Goal: Task Accomplishment & Management: Use online tool/utility

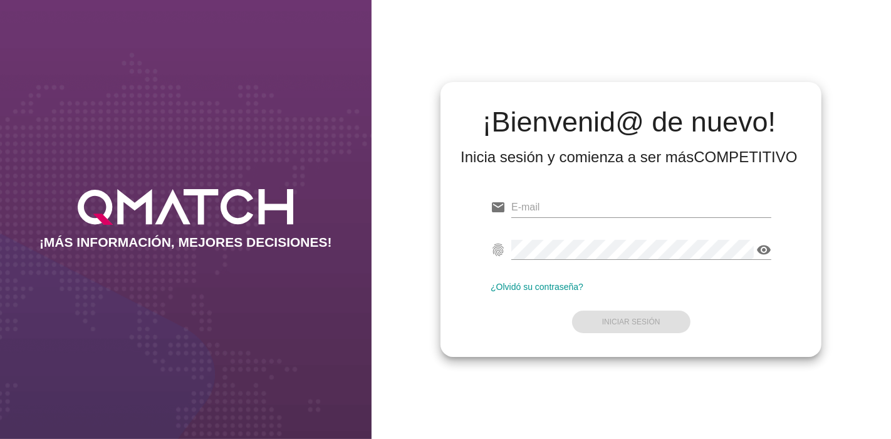
type input "[EMAIL_ADDRESS][PERSON_NAME][DOMAIN_NAME]"
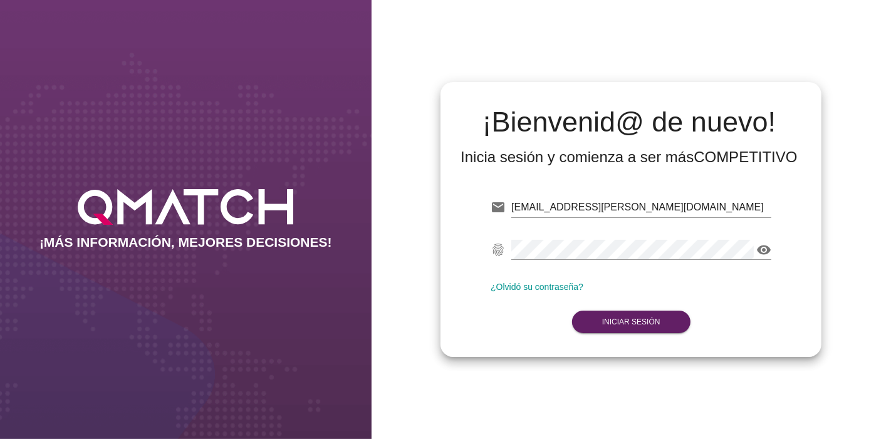
click at [677, 294] on form "email [EMAIL_ADDRESS][PERSON_NAME][DOMAIN_NAME] Correo no válido fingerprint vi…" at bounding box center [630, 264] width 281 height 148
click at [629, 324] on strong "Iniciar Sesión" at bounding box center [631, 322] width 58 height 9
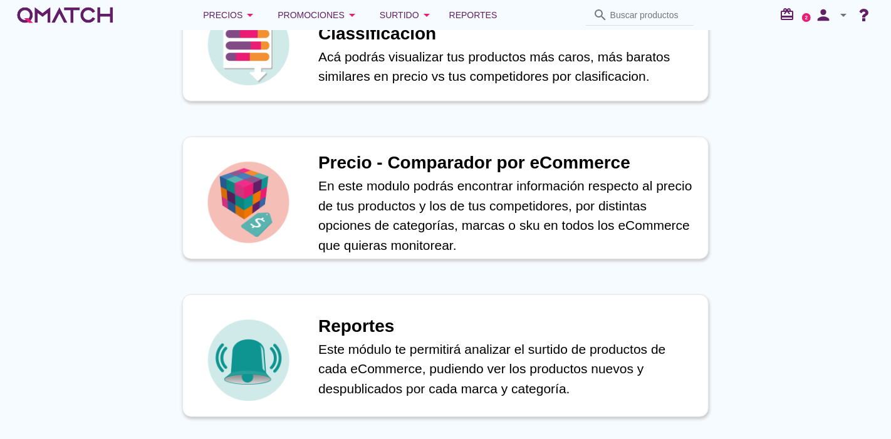
scroll to position [477, 0]
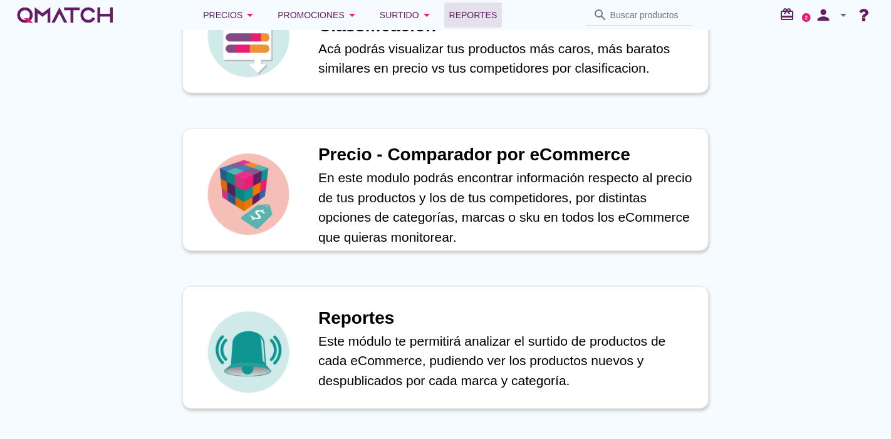
click at [482, 13] on span "Reportes" at bounding box center [473, 15] width 48 height 15
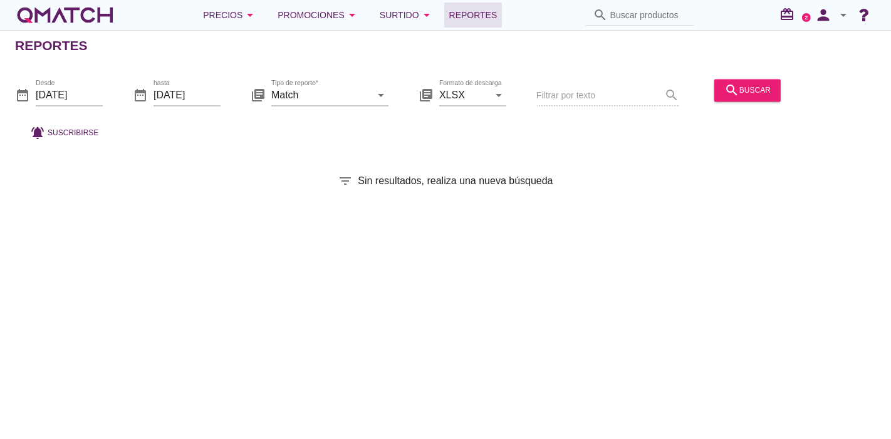
click at [42, 78] on div "date_range Desde [DATE]" at bounding box center [59, 98] width 88 height 40
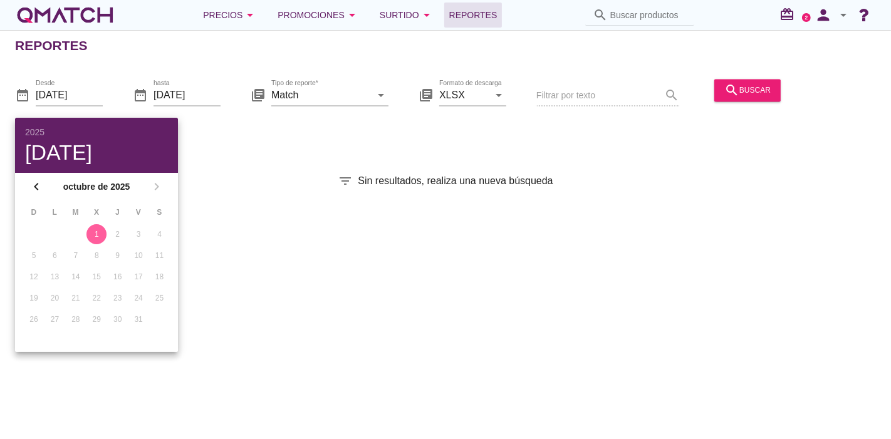
click at [217, 153] on div "Reportes date_range Desde [DATE] date_range hasta [DATE] library_books Tipo de …" at bounding box center [445, 234] width 891 height 409
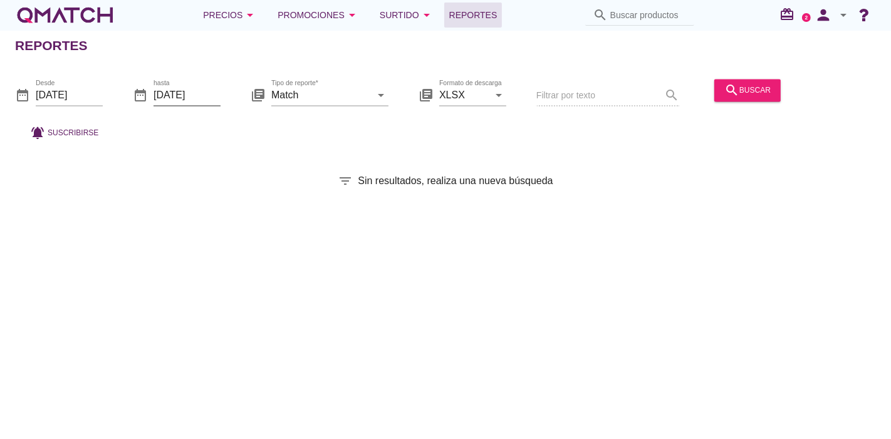
click at [189, 88] on input "[DATE]" at bounding box center [186, 95] width 67 height 20
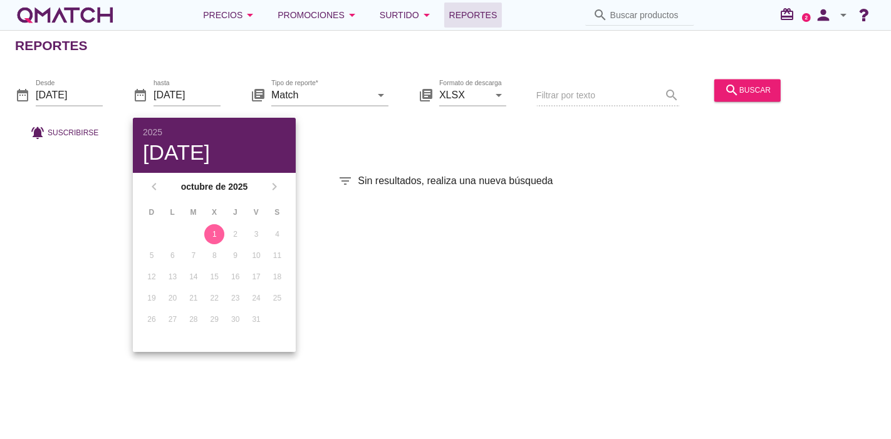
click at [454, 217] on div "Reportes date_range Desde [DATE] date_range hasta [DATE] library_books Tipo de …" at bounding box center [445, 234] width 891 height 409
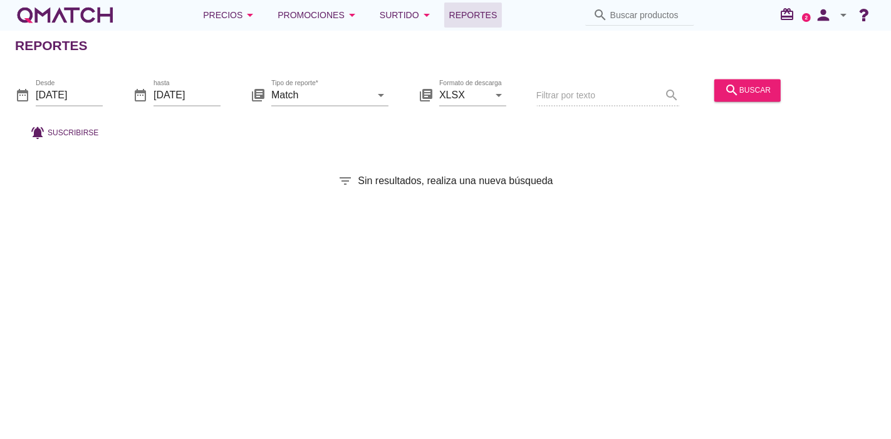
click at [743, 71] on div "date_range Desde [DATE] date_range hasta [DATE] library_books Tipo de reporte* …" at bounding box center [445, 106] width 891 height 83
click at [740, 75] on div "search buscar" at bounding box center [747, 96] width 76 height 43
click at [731, 96] on icon "search" at bounding box center [731, 90] width 15 height 15
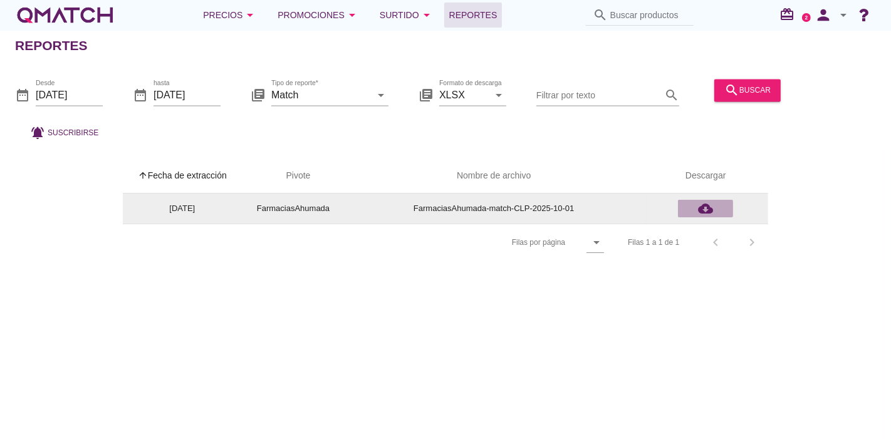
click at [703, 205] on icon "cloud_download" at bounding box center [705, 208] width 15 height 15
